Goal: Transaction & Acquisition: Purchase product/service

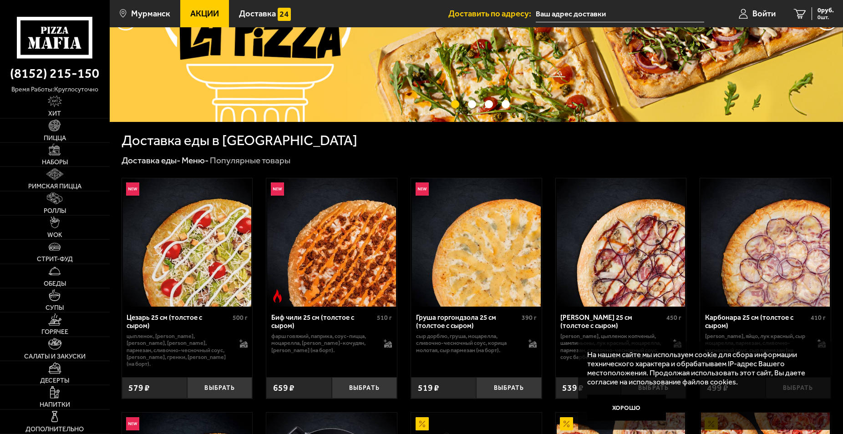
scroll to position [186, 0]
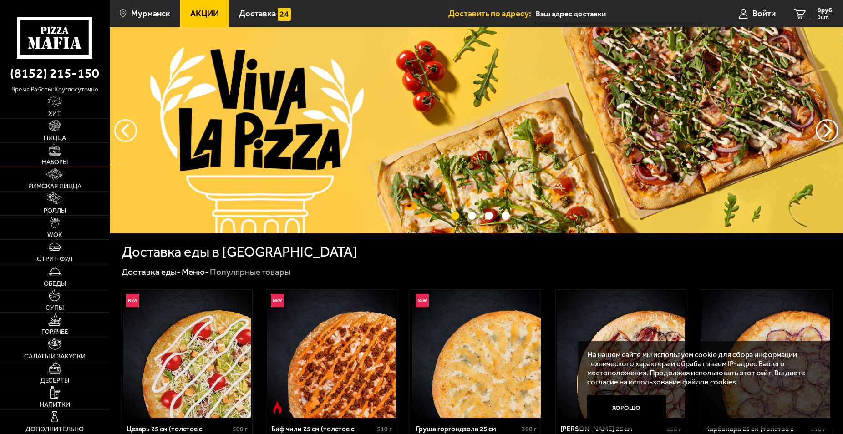
click at [86, 157] on link "Наборы" at bounding box center [55, 155] width 110 height 24
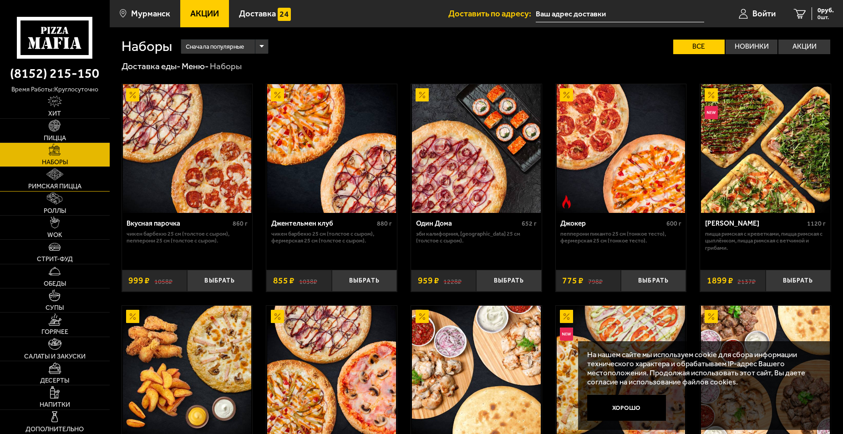
click at [67, 185] on span "Римская пицца" at bounding box center [54, 186] width 53 height 6
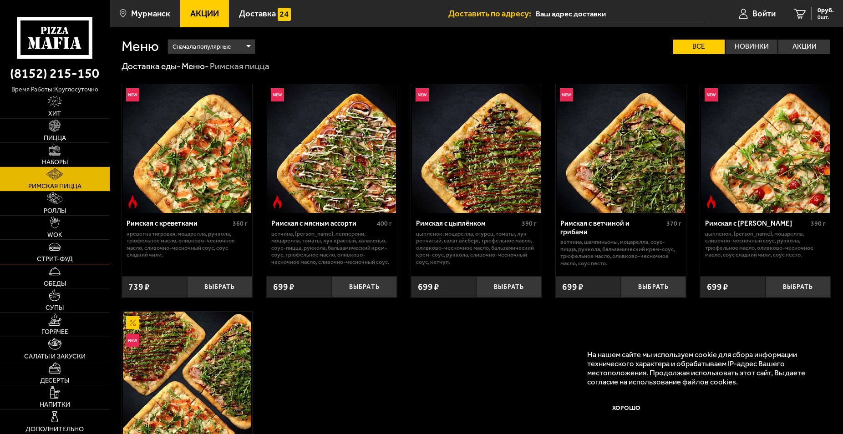
click at [76, 252] on link "Стрит-фуд" at bounding box center [55, 252] width 110 height 24
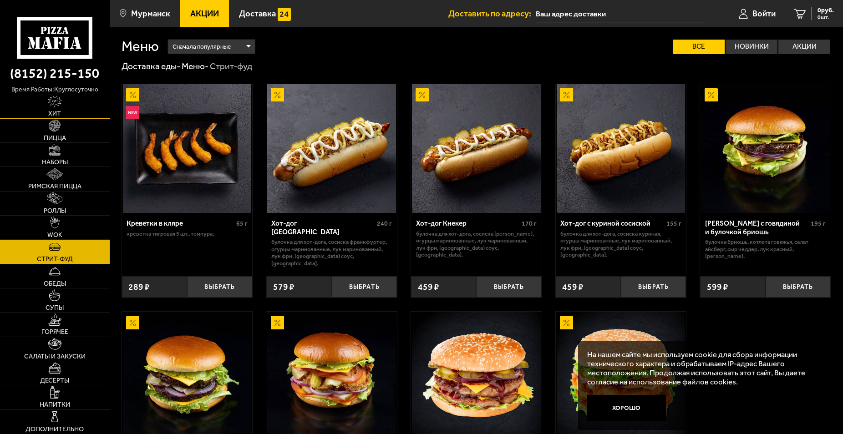
click at [75, 111] on link "Хит" at bounding box center [55, 107] width 110 height 24
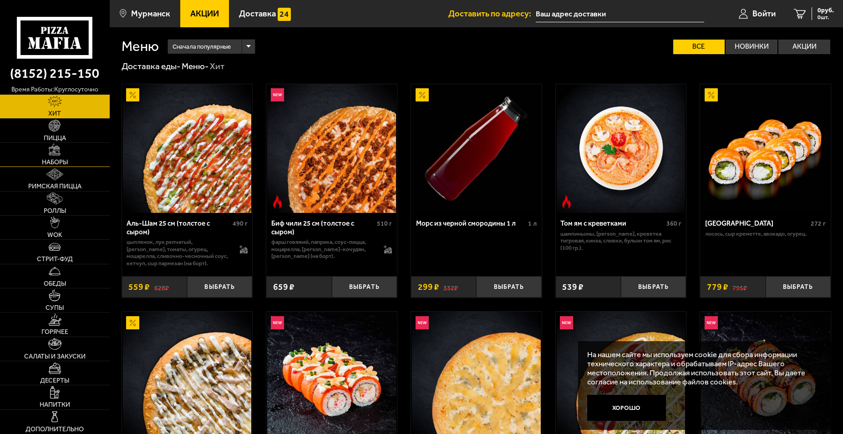
click at [83, 153] on link "Наборы" at bounding box center [55, 155] width 110 height 24
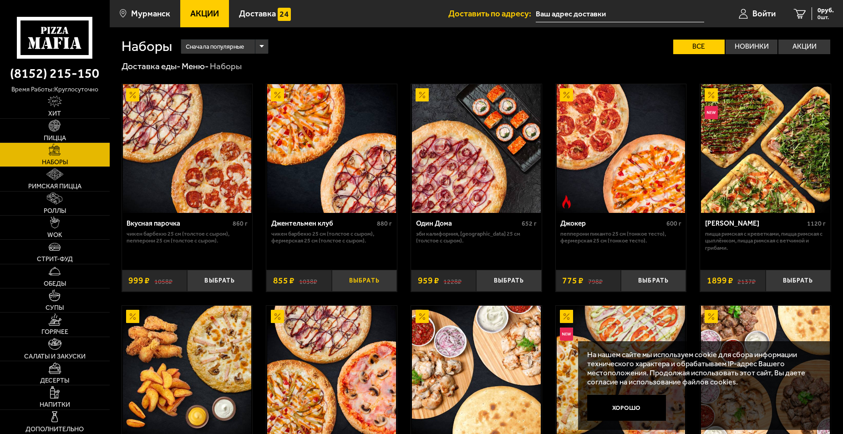
click at [361, 275] on button "Выбрать" at bounding box center [364, 280] width 65 height 21
click at [819, 13] on span "855 руб." at bounding box center [822, 10] width 24 height 6
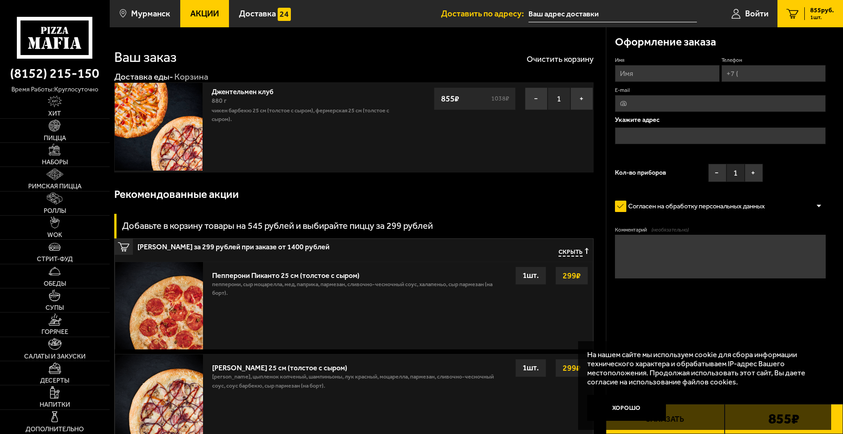
click at [629, 76] on input "Имя" at bounding box center [667, 73] width 105 height 17
type input "Артем"
click at [763, 74] on input "Телефон" at bounding box center [773, 73] width 105 height 17
type input "[PHONE_NUMBER]"
click at [727, 107] on input "E-mail" at bounding box center [720, 103] width 211 height 17
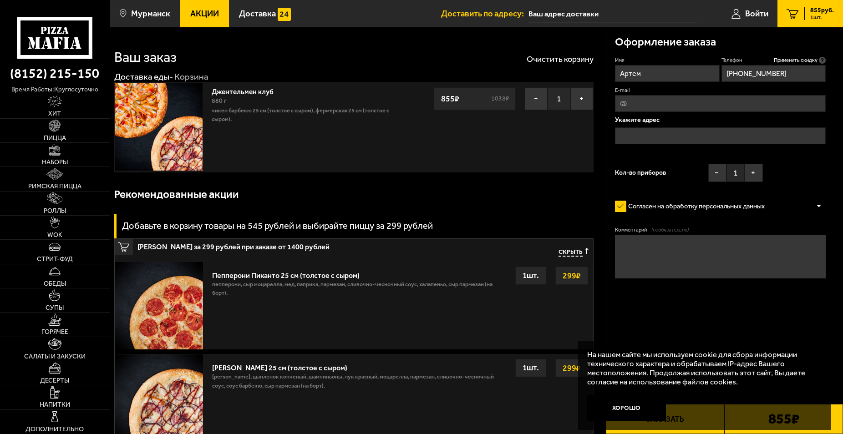
type input "ф"
type input "[EMAIL_ADDRESS][DOMAIN_NAME]"
click at [685, 134] on input "text" at bounding box center [720, 135] width 211 height 17
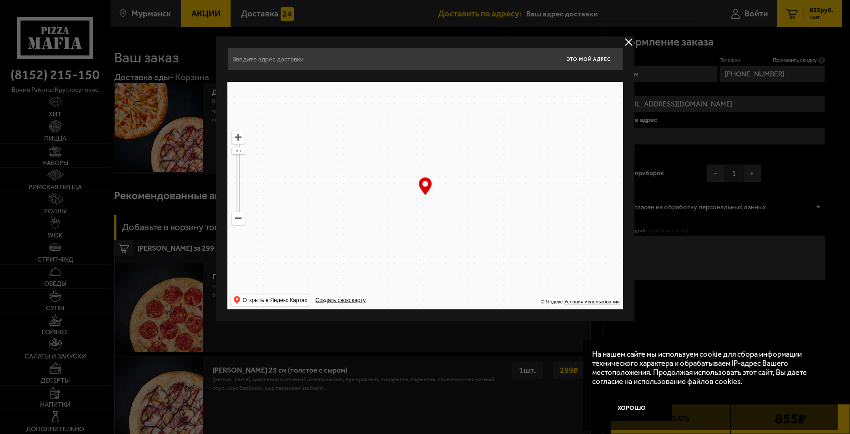
click at [236, 220] on ymaps at bounding box center [239, 218] width 12 height 12
click at [237, 220] on ymaps at bounding box center [239, 218] width 12 height 12
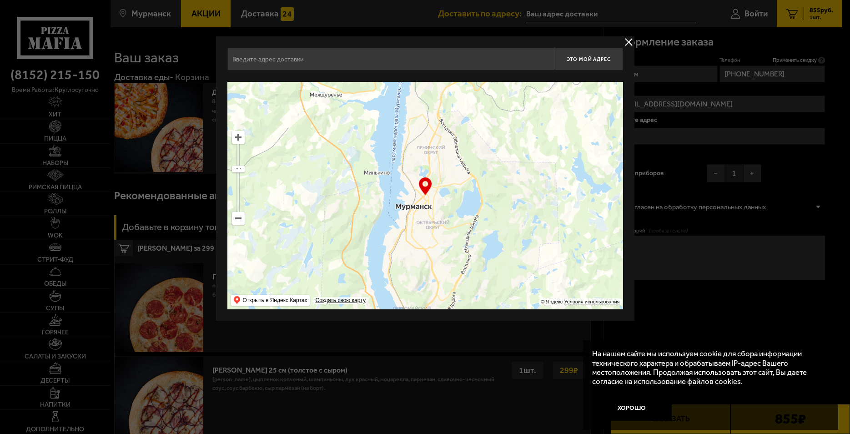
drag, startPoint x: 422, startPoint y: 187, endPoint x: 395, endPoint y: 164, distance: 35.5
click at [394, 162] on div "… © Яндекс Условия использования Открыть в Яндекс.Картах Создать свою карту" at bounding box center [426, 196] width 396 height 228
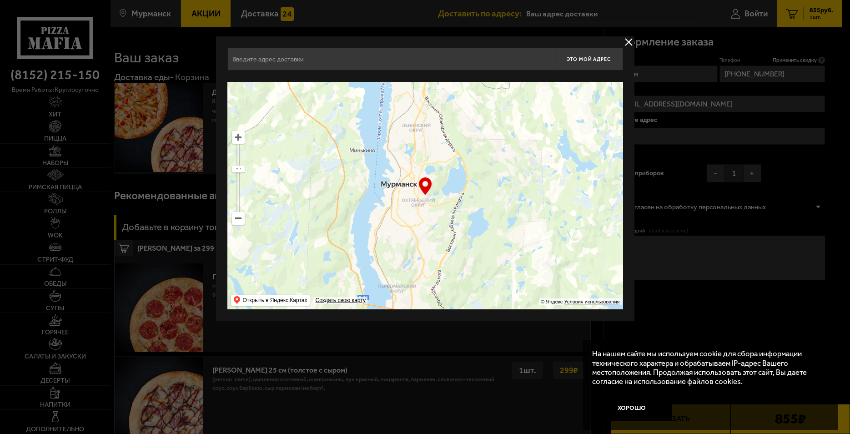
drag, startPoint x: 418, startPoint y: 189, endPoint x: 405, endPoint y: 168, distance: 24.5
click at [405, 168] on ymaps at bounding box center [426, 196] width 396 height 228
type input "[STREET_ADDRESS]"
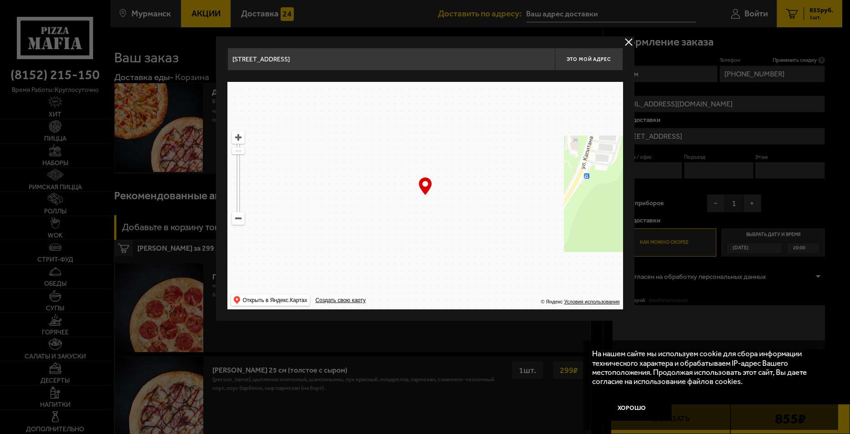
click at [238, 137] on ymaps at bounding box center [239, 138] width 12 height 12
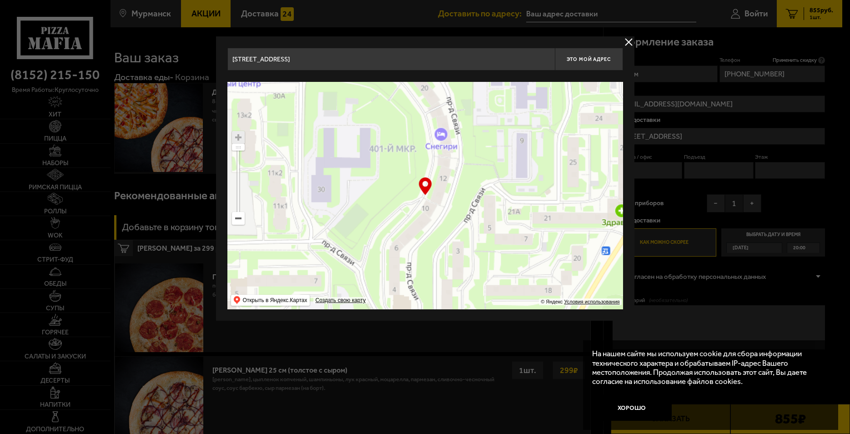
click at [238, 137] on ymaps at bounding box center [239, 138] width 12 height 12
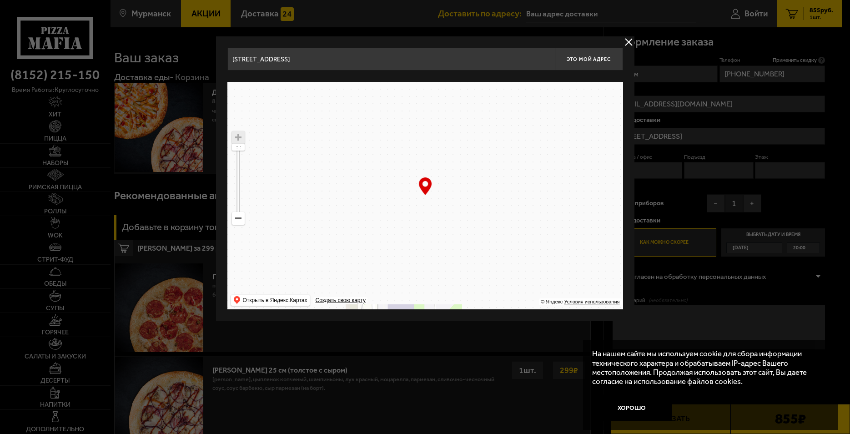
drag, startPoint x: 375, startPoint y: 196, endPoint x: 426, endPoint y: 271, distance: 90.9
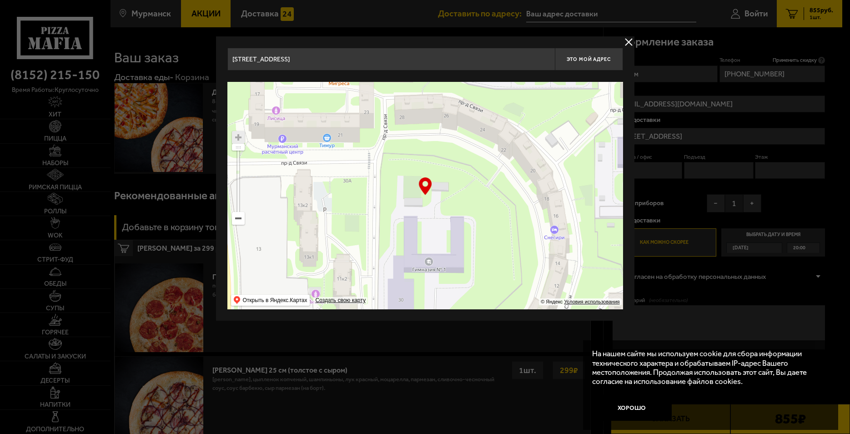
click at [491, 307] on ymaps at bounding box center [426, 196] width 396 height 228
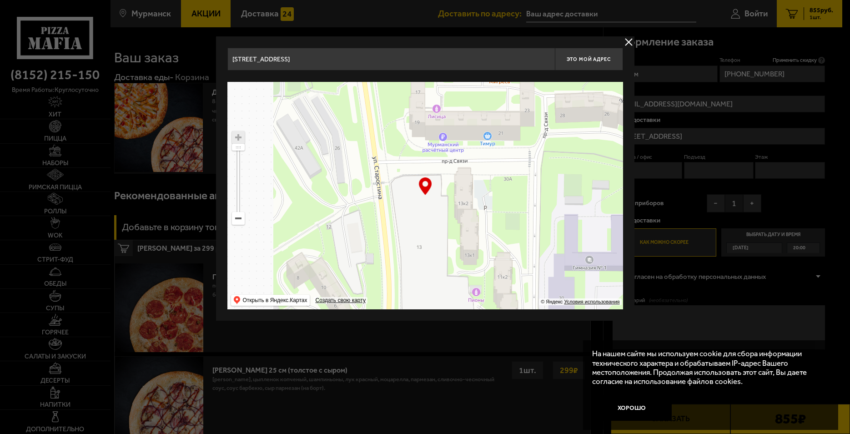
drag, startPoint x: 366, startPoint y: 238, endPoint x: 471, endPoint y: 266, distance: 109.0
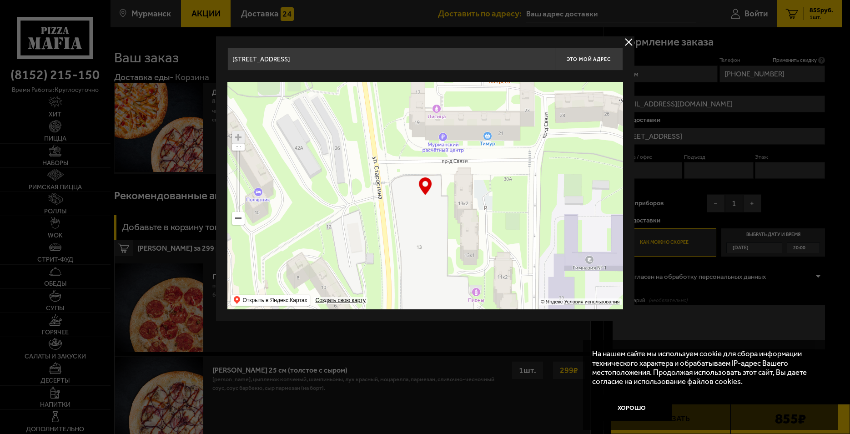
click at [460, 264] on ymaps at bounding box center [426, 196] width 396 height 228
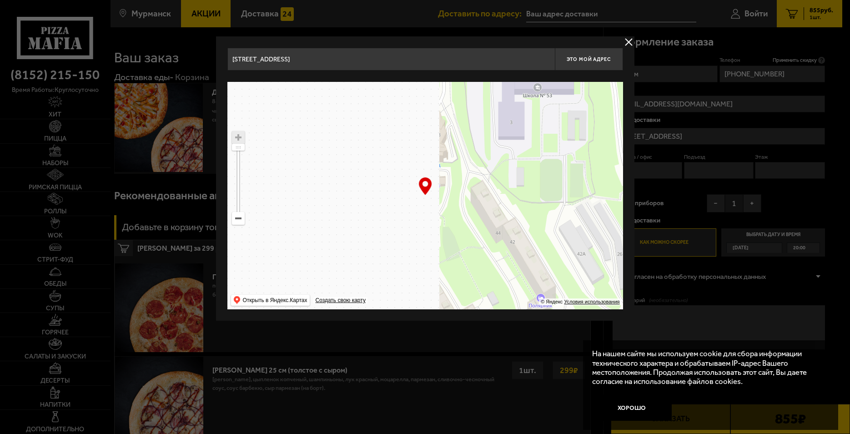
drag, startPoint x: 392, startPoint y: 236, endPoint x: 448, endPoint y: 267, distance: 63.7
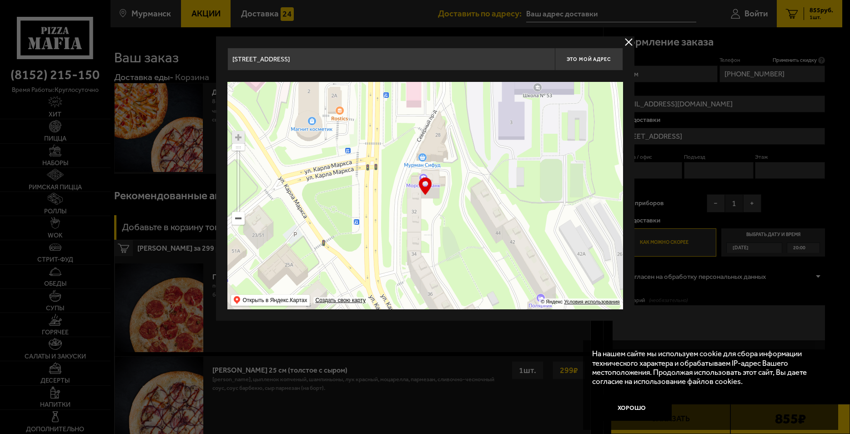
click at [448, 267] on ymaps at bounding box center [426, 196] width 396 height 228
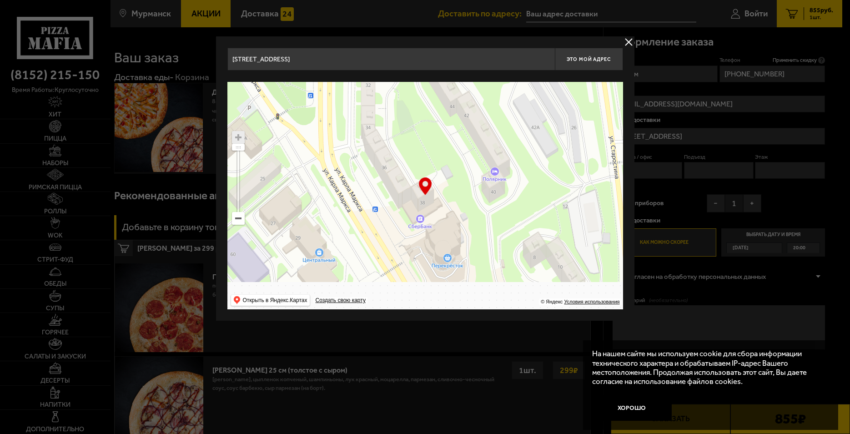
drag, startPoint x: 448, startPoint y: 267, endPoint x: 375, endPoint y: 98, distance: 184.0
click at [375, 98] on ymaps at bounding box center [426, 196] width 396 height 228
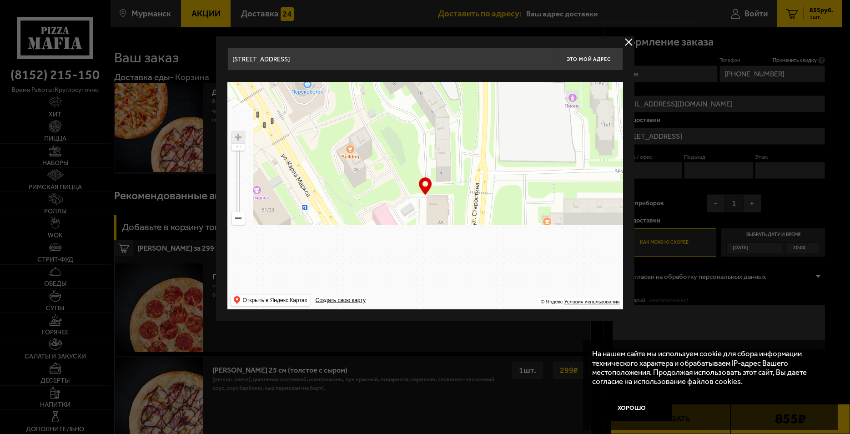
drag, startPoint x: 496, startPoint y: 207, endPoint x: 554, endPoint y: 265, distance: 81.7
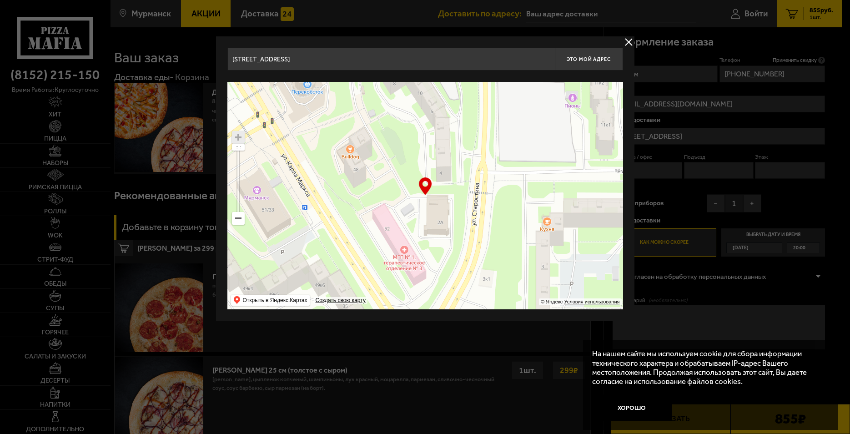
click at [548, 258] on ymaps at bounding box center [426, 196] width 396 height 228
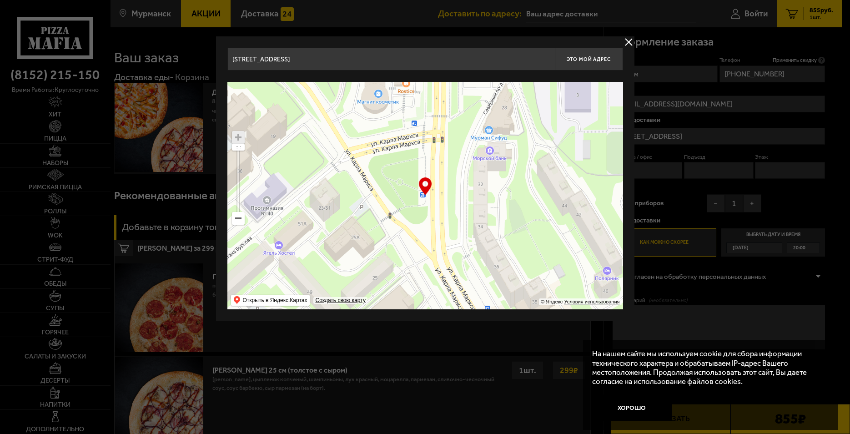
drag, startPoint x: 486, startPoint y: 196, endPoint x: 477, endPoint y: 268, distance: 72.4
click at [479, 266] on ymaps at bounding box center [426, 196] width 396 height 228
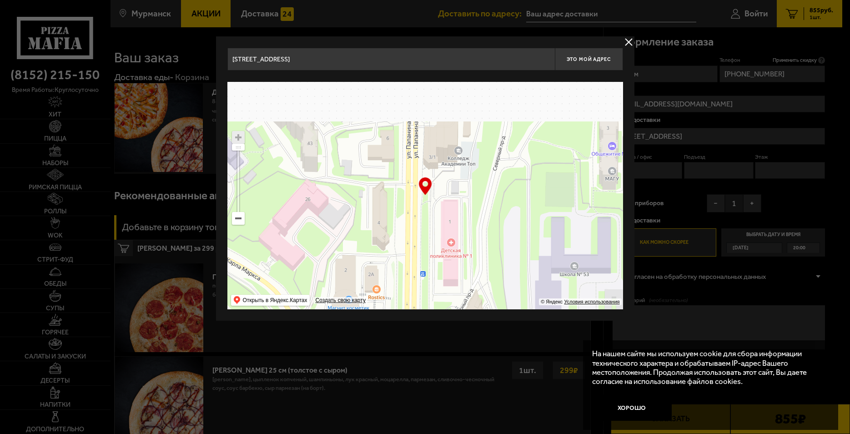
drag, startPoint x: 465, startPoint y: 212, endPoint x: 469, endPoint y: 263, distance: 51.1
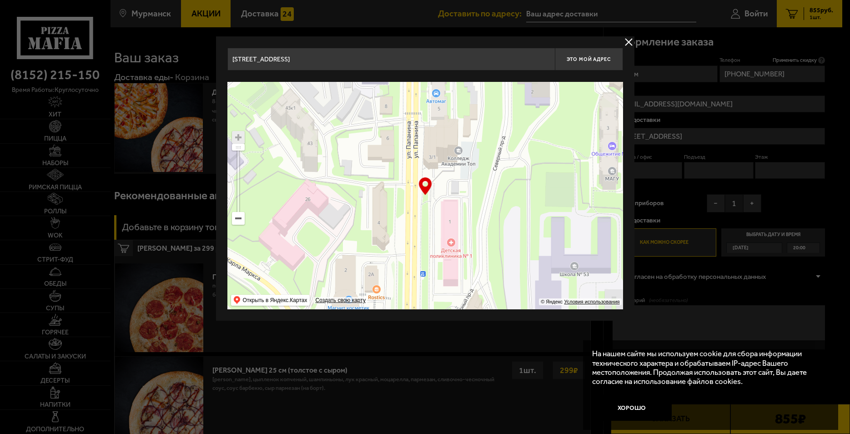
click at [469, 262] on ymaps at bounding box center [426, 196] width 396 height 228
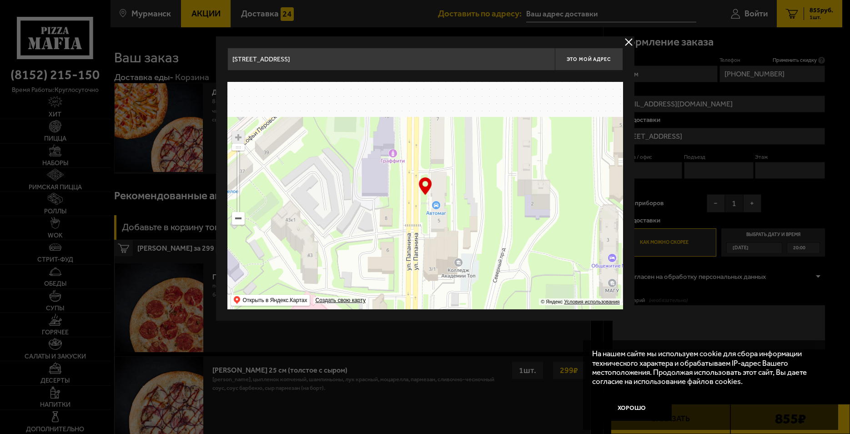
drag, startPoint x: 467, startPoint y: 198, endPoint x: 471, endPoint y: 235, distance: 37.1
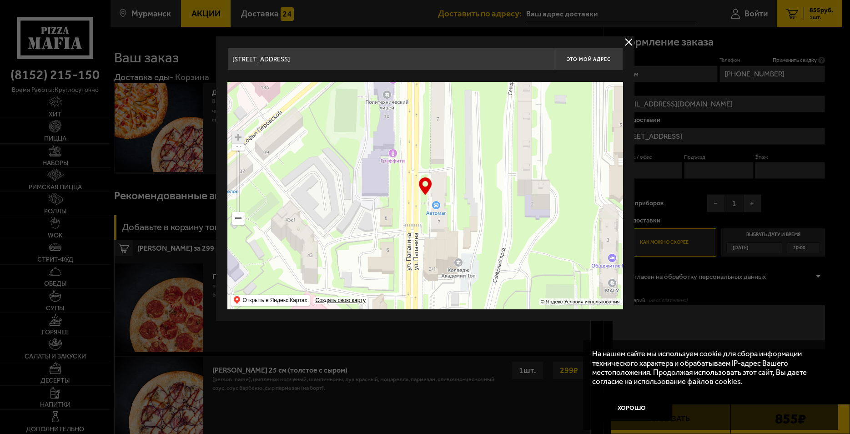
click at [471, 233] on ymaps at bounding box center [426, 196] width 396 height 228
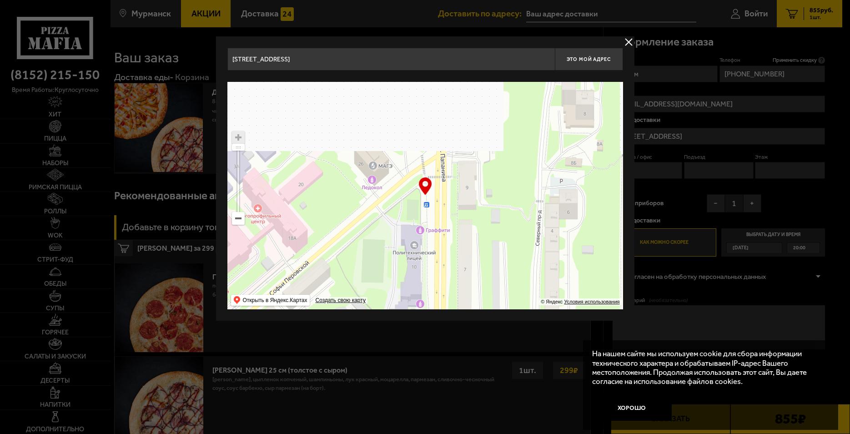
click at [241, 221] on ymaps at bounding box center [239, 218] width 12 height 12
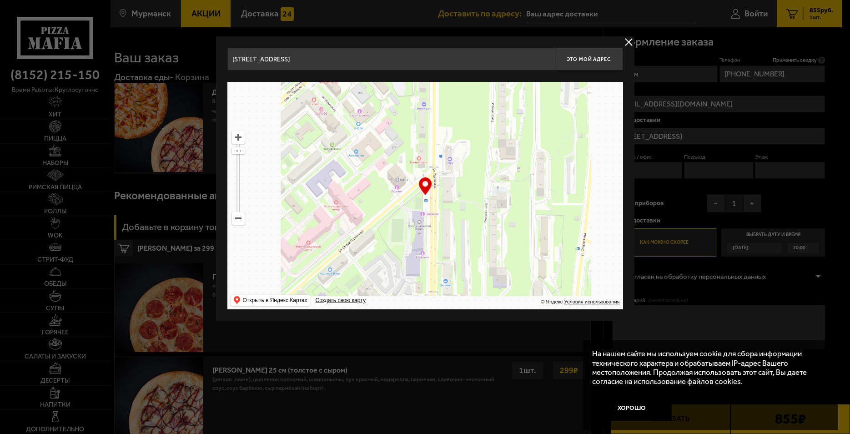
click at [241, 221] on ymaps at bounding box center [239, 218] width 12 height 12
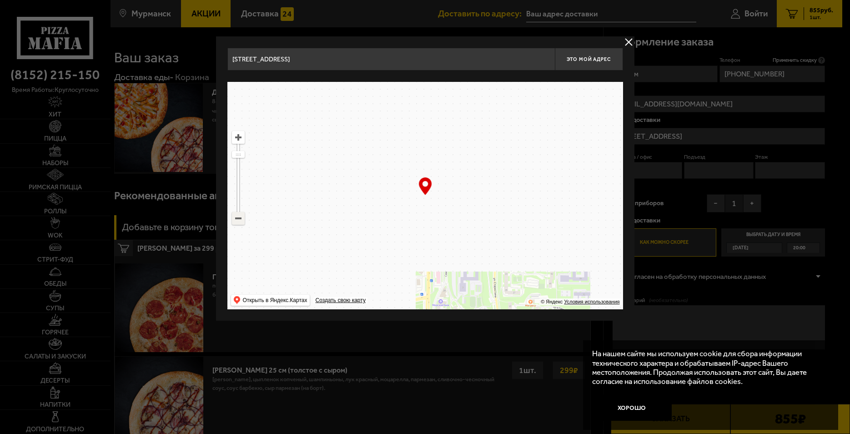
click at [241, 221] on ymaps at bounding box center [239, 218] width 12 height 12
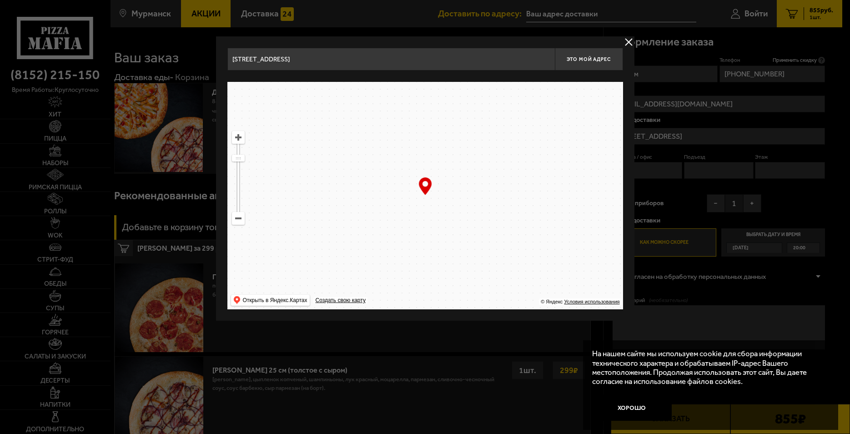
drag, startPoint x: 453, startPoint y: 232, endPoint x: 440, endPoint y: 175, distance: 58.8
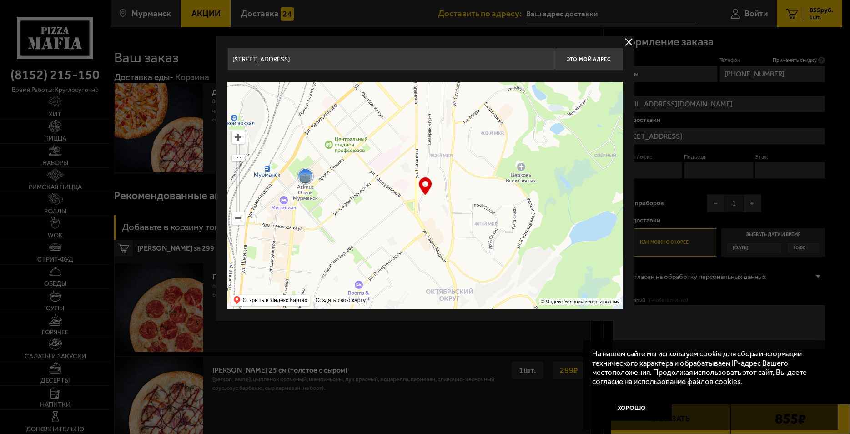
click at [439, 169] on ymaps at bounding box center [426, 196] width 396 height 228
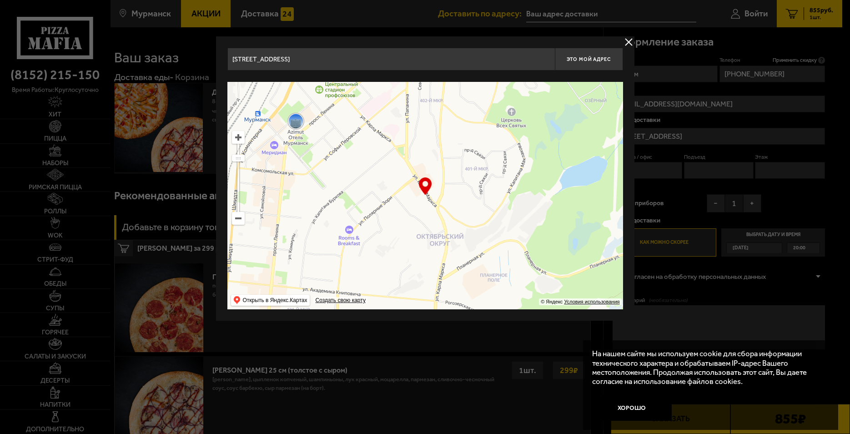
type input "[STREET_ADDRESS]"
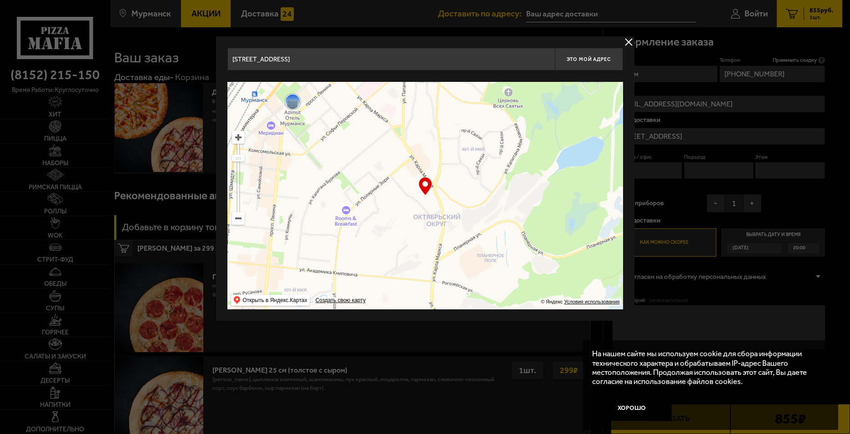
type input "[STREET_ADDRESS][PERSON_NAME]"
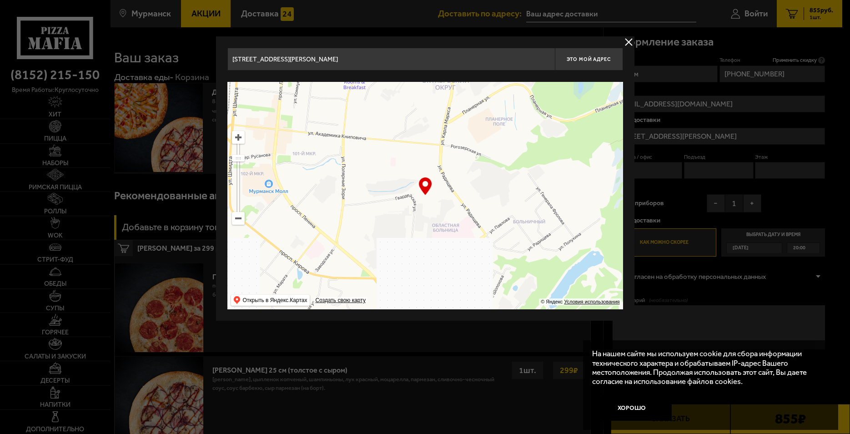
drag, startPoint x: 474, startPoint y: 246, endPoint x: 483, endPoint y: 109, distance: 137.2
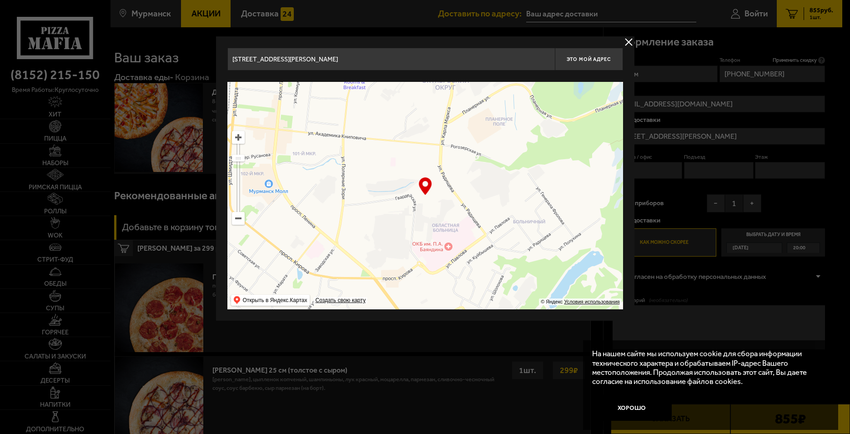
click at [483, 109] on ymaps at bounding box center [426, 196] width 396 height 228
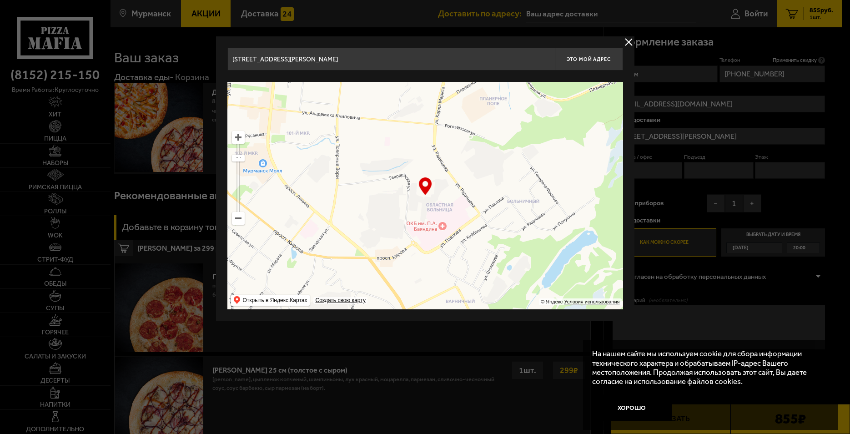
click at [240, 142] on ymaps at bounding box center [239, 138] width 12 height 12
type input "[STREET_ADDRESS]"
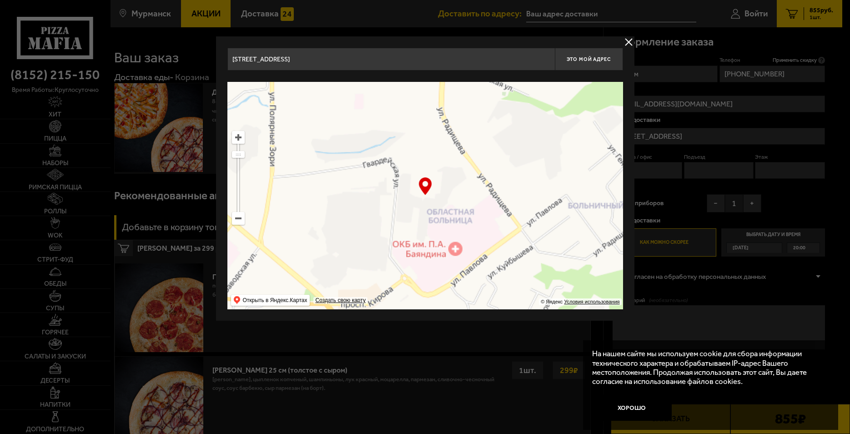
click at [240, 139] on ymaps at bounding box center [239, 138] width 12 height 12
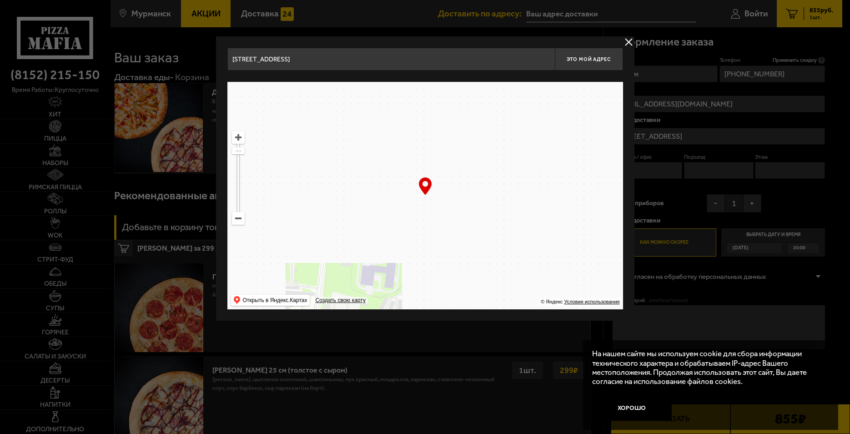
drag, startPoint x: 467, startPoint y: 151, endPoint x: 431, endPoint y: 248, distance: 103.8
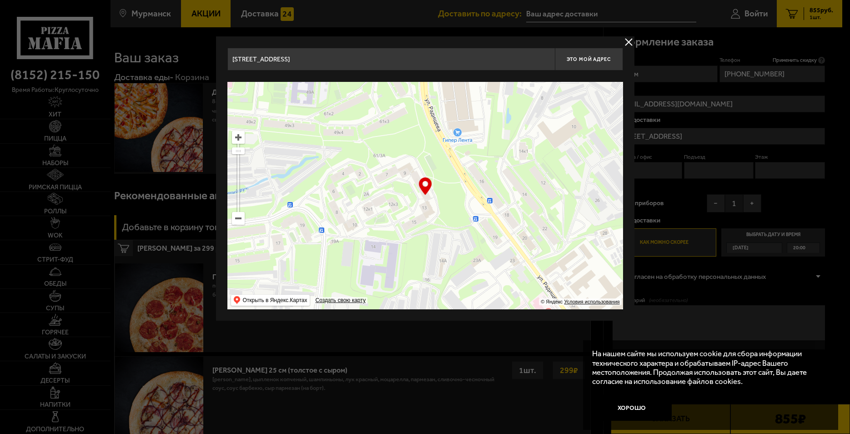
click at [431, 248] on ymaps at bounding box center [426, 196] width 396 height 228
type input "[STREET_ADDRESS]"
click at [589, 63] on button "Это мой адрес" at bounding box center [589, 59] width 68 height 23
type input "[STREET_ADDRESS]"
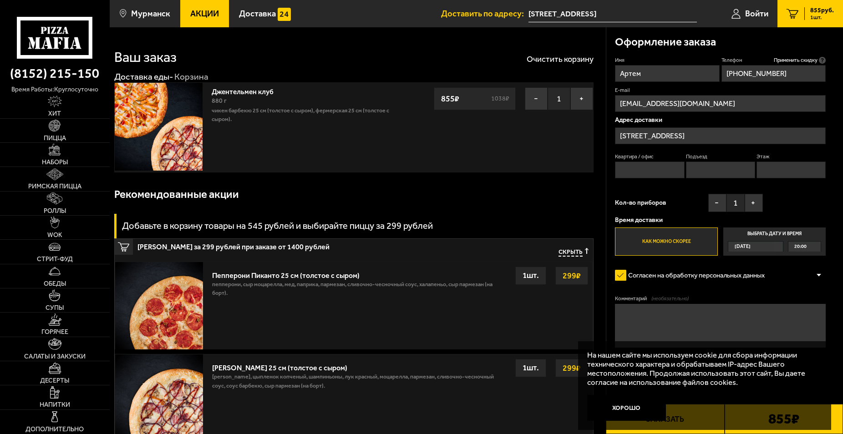
click at [639, 169] on input "Квартира / офис" at bounding box center [649, 170] width 69 height 17
type input "93"
click at [710, 173] on input "Подъезд" at bounding box center [720, 170] width 69 height 17
type input "2"
click at [774, 175] on input "Этаж" at bounding box center [790, 170] width 69 height 17
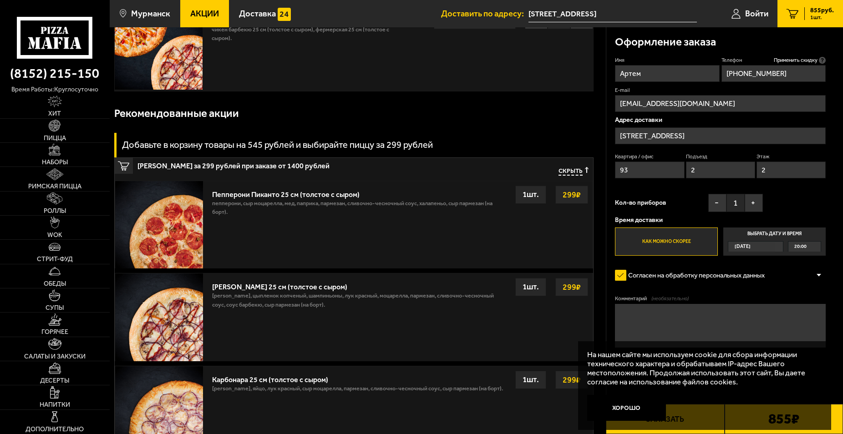
scroll to position [93, 0]
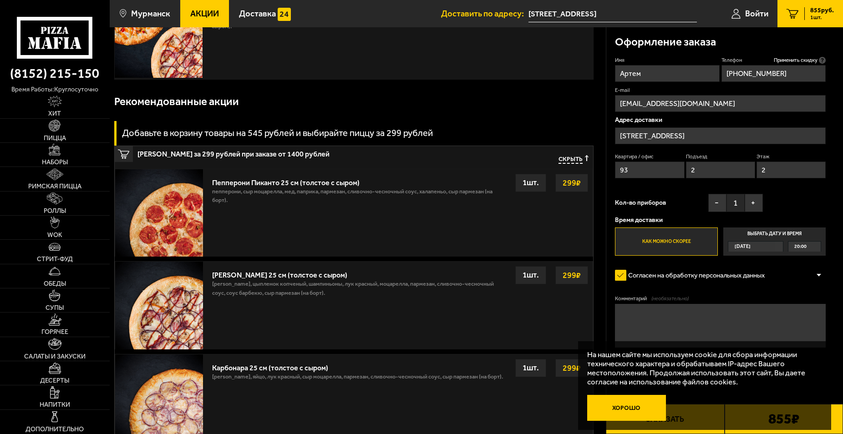
type input "2"
click at [613, 407] on button "Хорошо" at bounding box center [626, 408] width 79 height 26
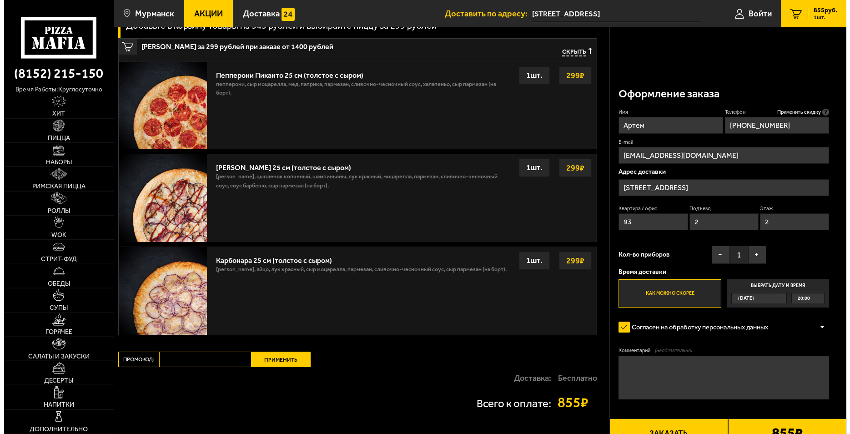
scroll to position [91, 0]
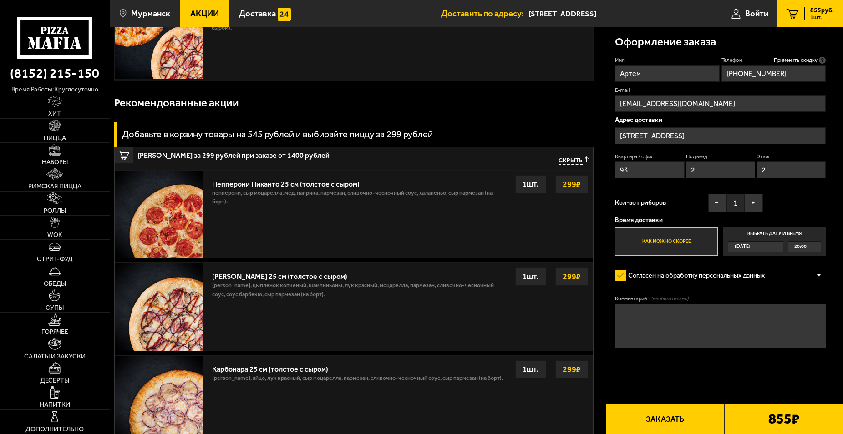
drag, startPoint x: 665, startPoint y: 416, endPoint x: 661, endPoint y: 413, distance: 4.8
click at [662, 415] on button "Заказать" at bounding box center [665, 419] width 118 height 30
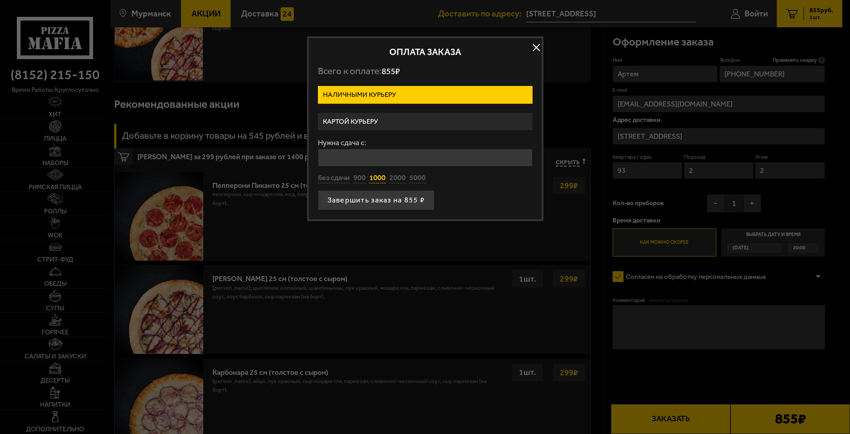
click at [376, 177] on button "1000" at bounding box center [377, 178] width 16 height 10
type input "1000"
click at [380, 195] on button "Завершить заказ на 855 ₽" at bounding box center [376, 200] width 117 height 20
